Goal: Use online tool/utility

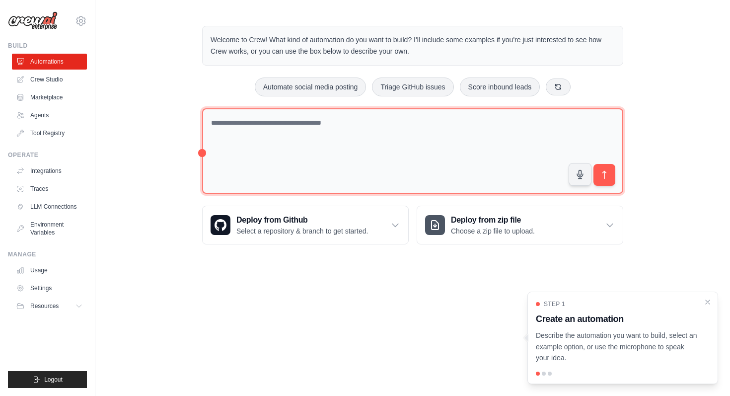
click at [393, 138] on textarea at bounding box center [412, 151] width 421 height 86
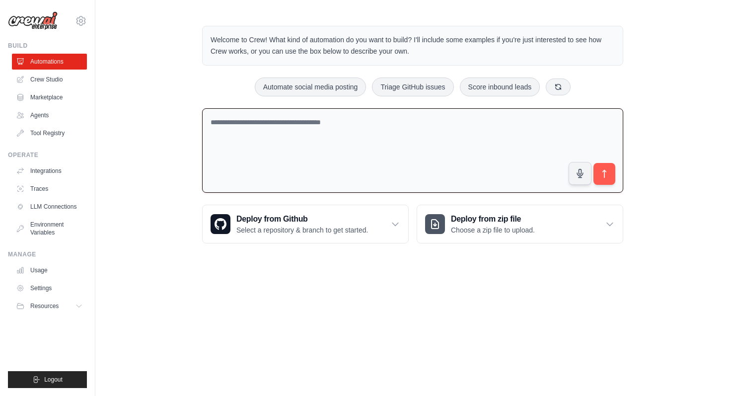
click at [451, 142] on textarea at bounding box center [412, 150] width 421 height 85
type textarea "*"
type textarea "**********"
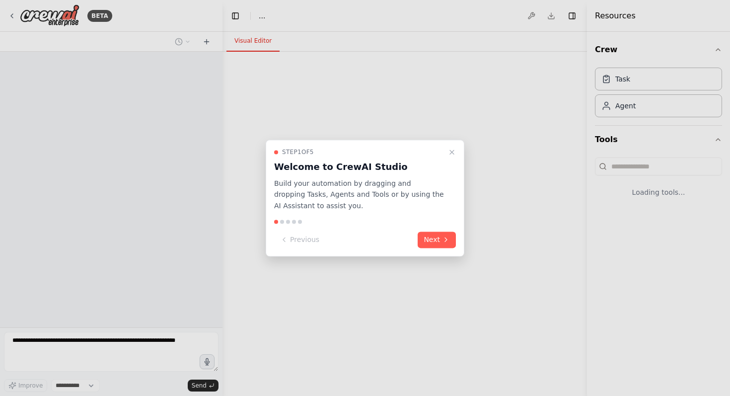
select select "****"
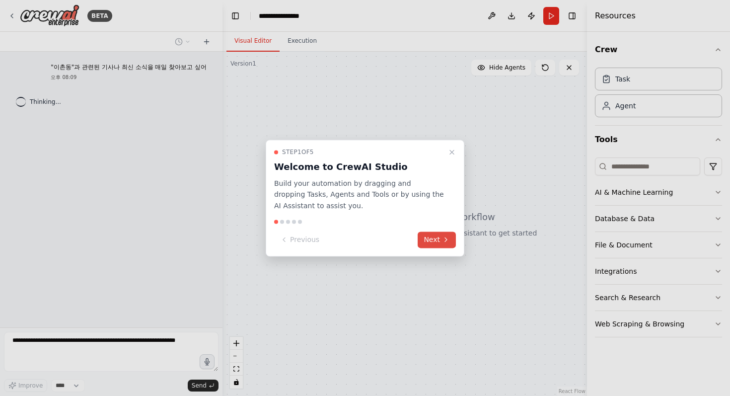
click at [446, 237] on icon at bounding box center [446, 240] width 8 height 8
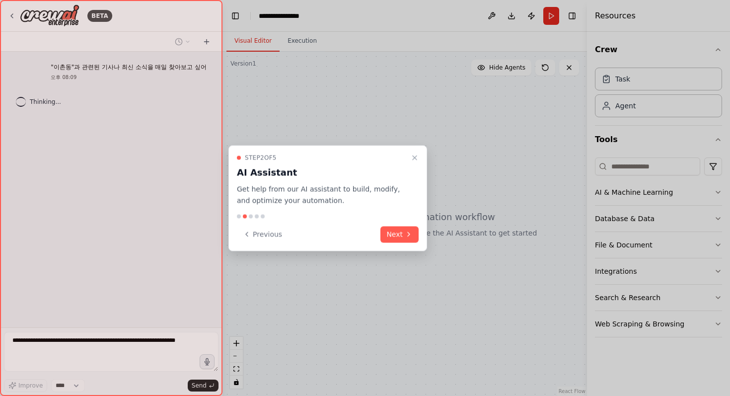
click at [443, 238] on div at bounding box center [365, 198] width 730 height 396
click at [406, 233] on icon at bounding box center [409, 234] width 8 height 8
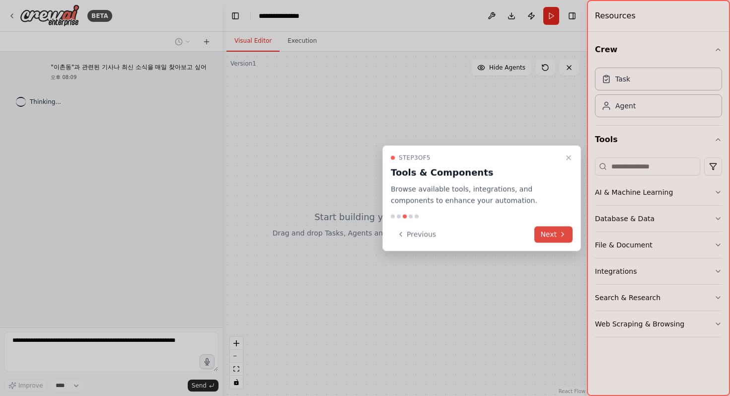
click at [555, 235] on button "Next" at bounding box center [553, 234] width 38 height 16
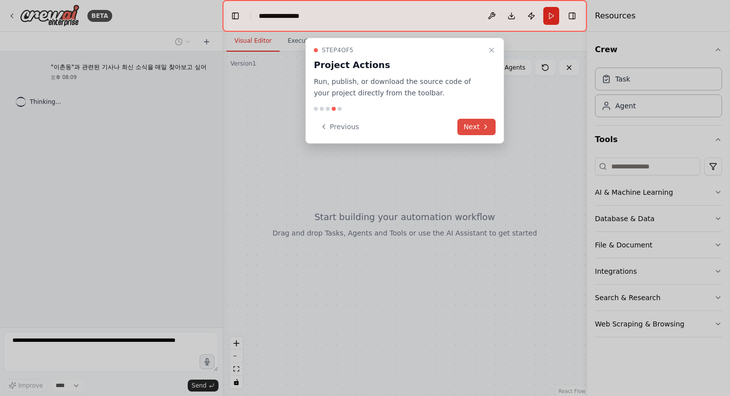
click at [474, 123] on button "Next" at bounding box center [476, 127] width 38 height 16
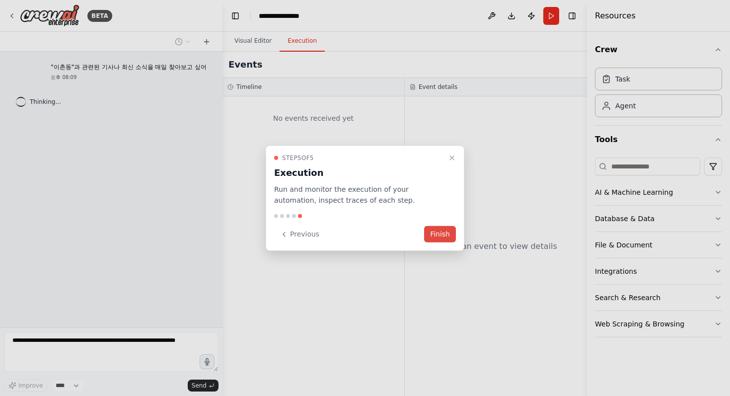
click at [430, 231] on button "Finish" at bounding box center [440, 234] width 32 height 16
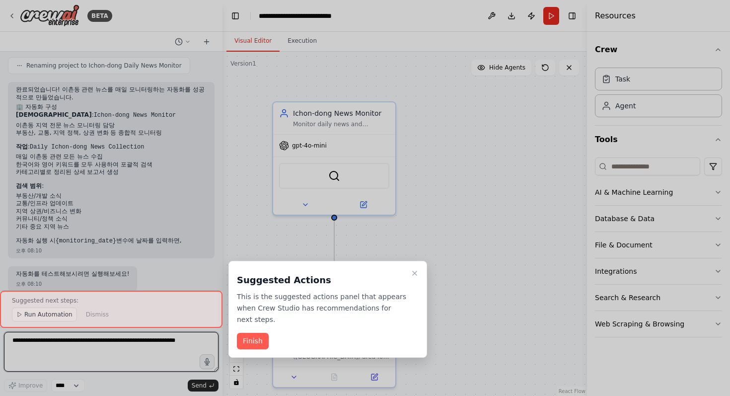
scroll to position [481, 0]
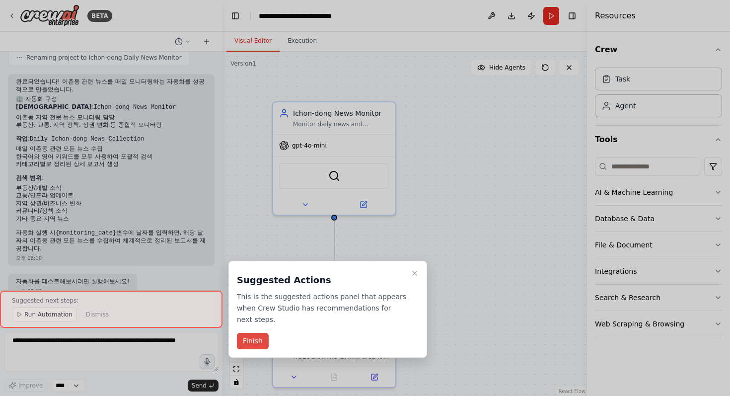
click at [257, 345] on button "Finish" at bounding box center [253, 341] width 32 height 16
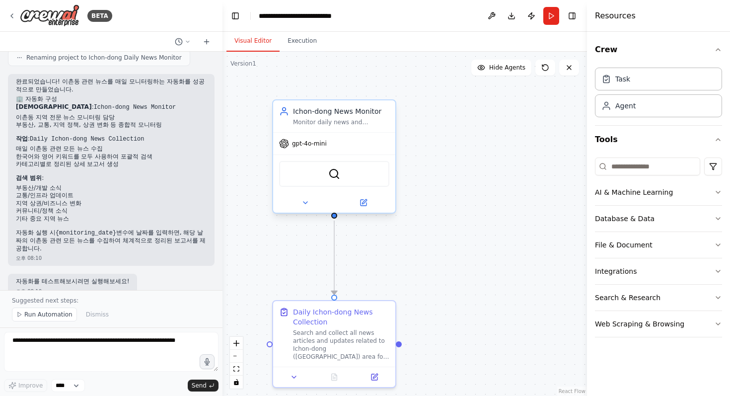
click at [365, 181] on div "SerperDevTool" at bounding box center [334, 174] width 110 height 26
click at [329, 175] on img at bounding box center [334, 174] width 12 height 12
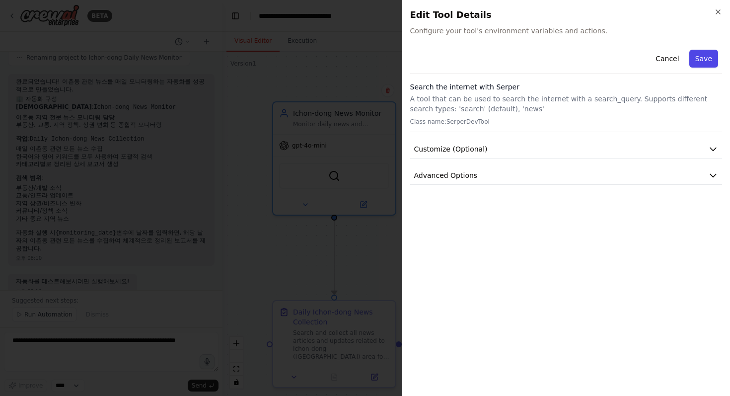
click at [716, 65] on button "Save" at bounding box center [703, 59] width 29 height 18
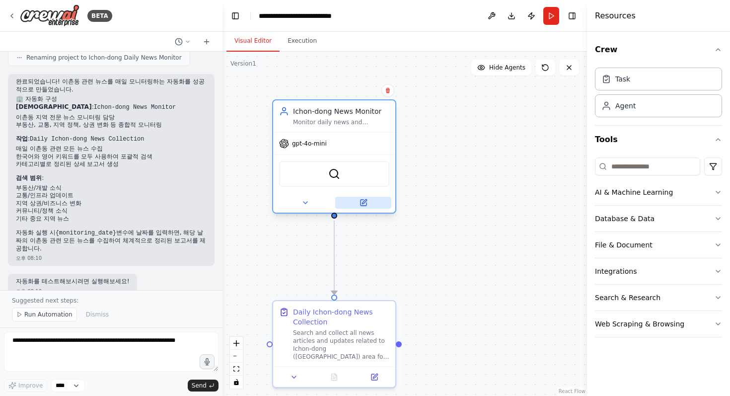
click at [369, 202] on button at bounding box center [363, 203] width 56 height 12
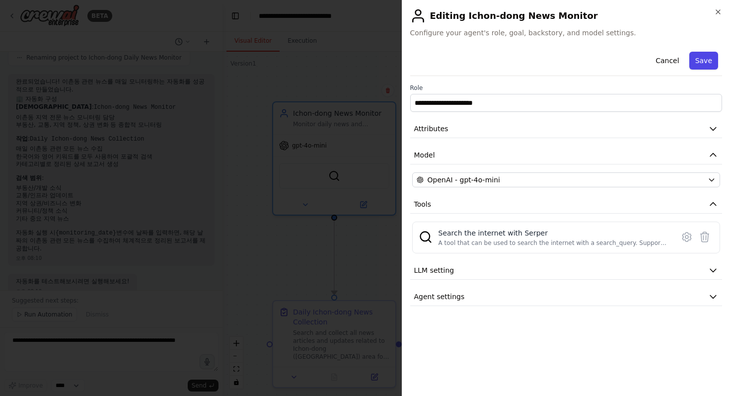
click at [700, 60] on button "Save" at bounding box center [703, 61] width 29 height 18
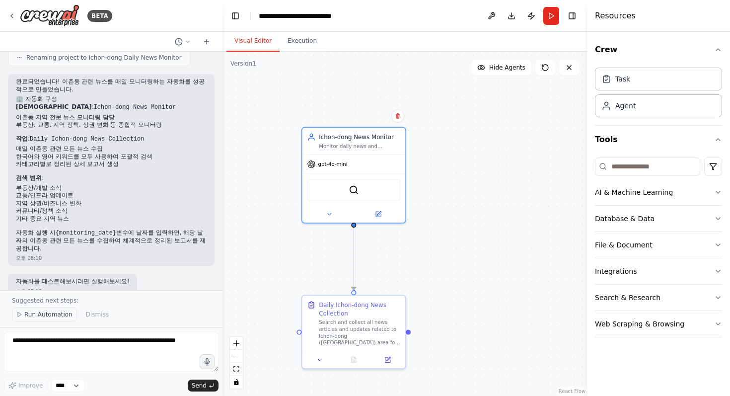
click at [42, 317] on span "Run Automation" at bounding box center [48, 314] width 48 height 8
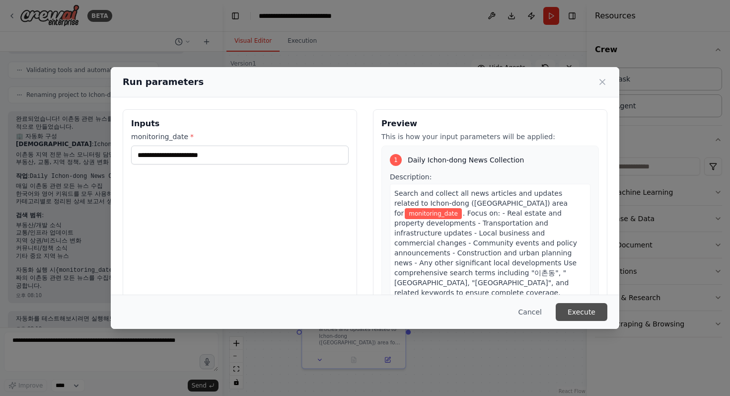
click at [598, 307] on button "Execute" at bounding box center [582, 312] width 52 height 18
click at [600, 79] on icon at bounding box center [602, 82] width 10 height 10
